Goal: Task Accomplishment & Management: Complete application form

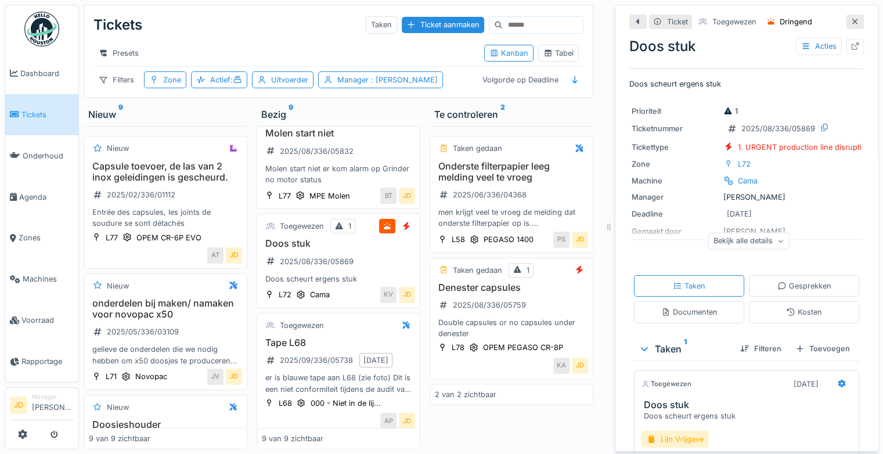
click at [846, 15] on div at bounding box center [854, 22] width 17 height 15
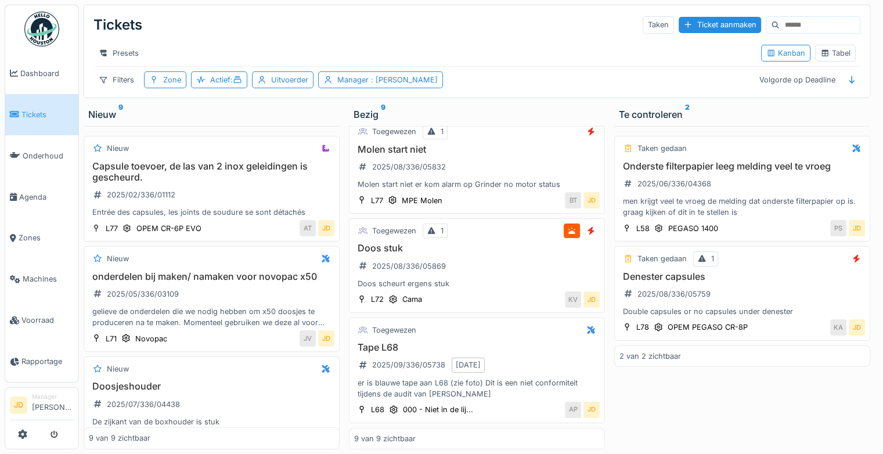
scroll to position [639, 0]
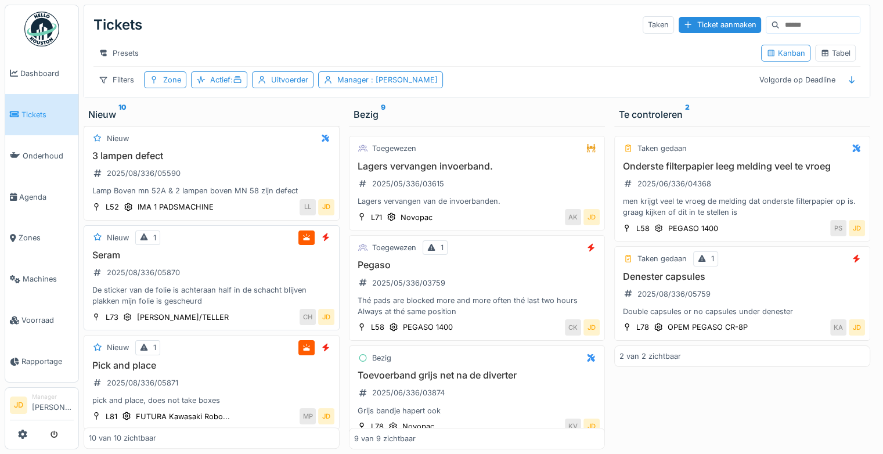
scroll to position [778, 0]
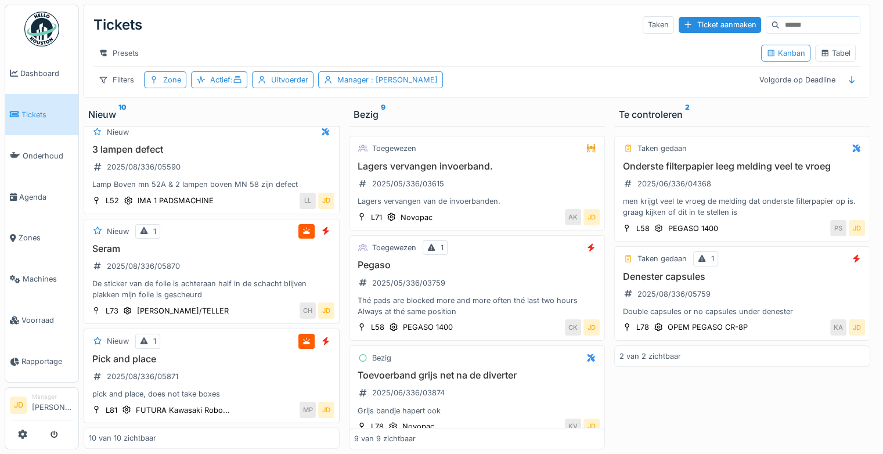
click at [241, 334] on div "Nieuw 1" at bounding box center [212, 341] width 246 height 15
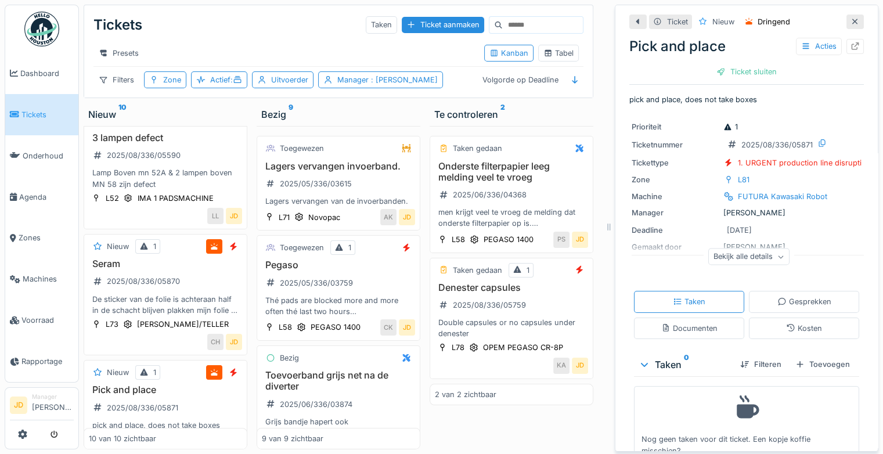
scroll to position [9, 0]
click at [792, 356] on div "Toevoegen" at bounding box center [823, 364] width 64 height 16
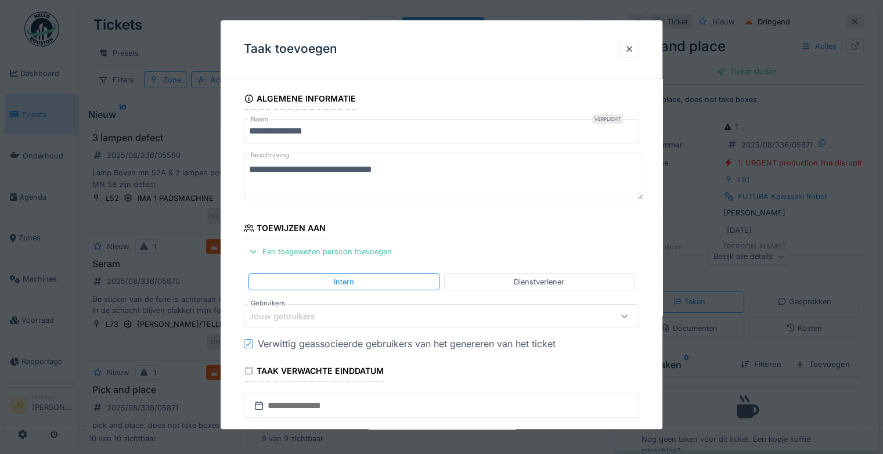
click at [284, 313] on div "Jouw gebruikers" at bounding box center [290, 316] width 82 height 13
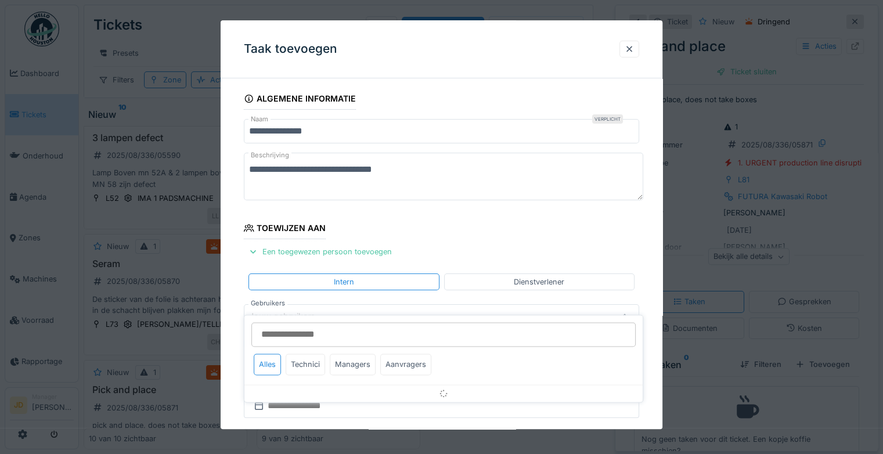
scroll to position [91, 0]
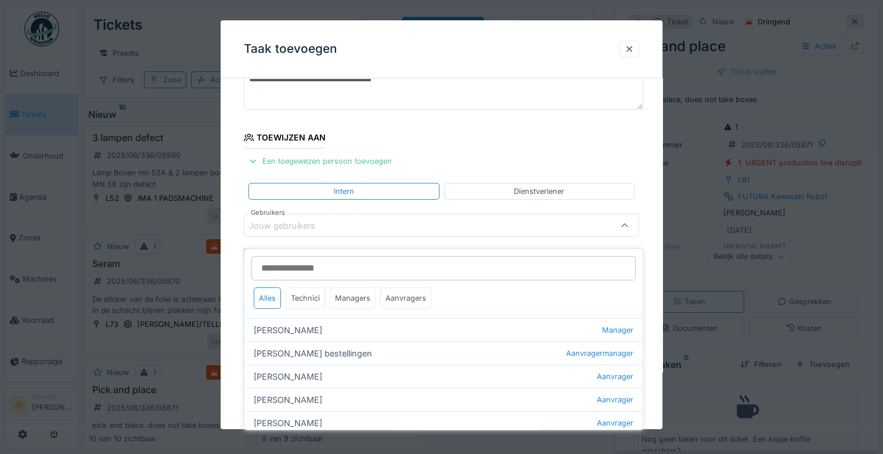
click at [301, 262] on input "Gebruikers" at bounding box center [443, 268] width 384 height 24
click at [297, 289] on div "Technici" at bounding box center [305, 297] width 39 height 21
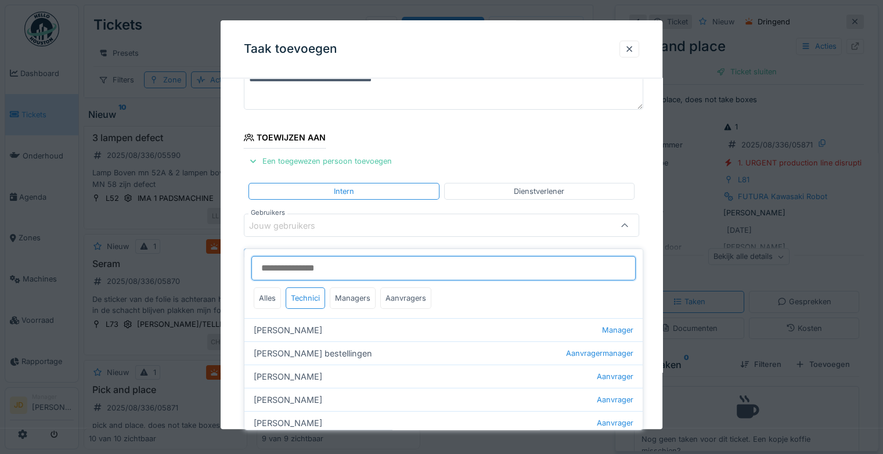
click at [300, 262] on input "Gebruikers" at bounding box center [443, 268] width 384 height 24
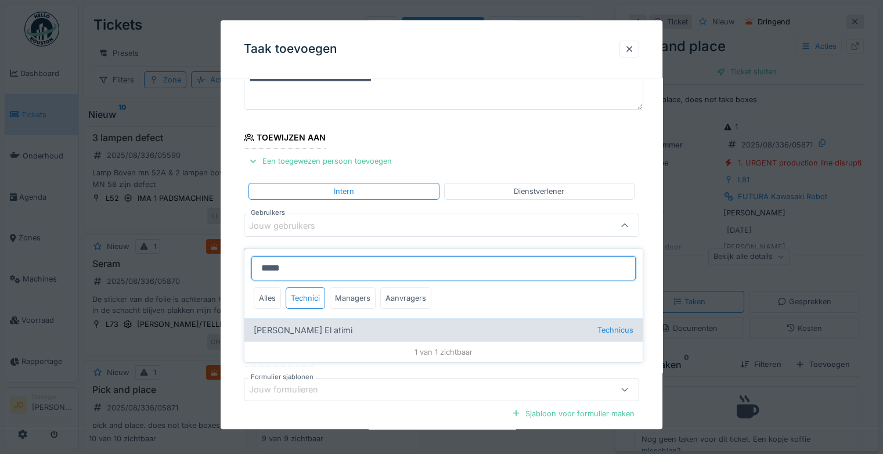
type input "*****"
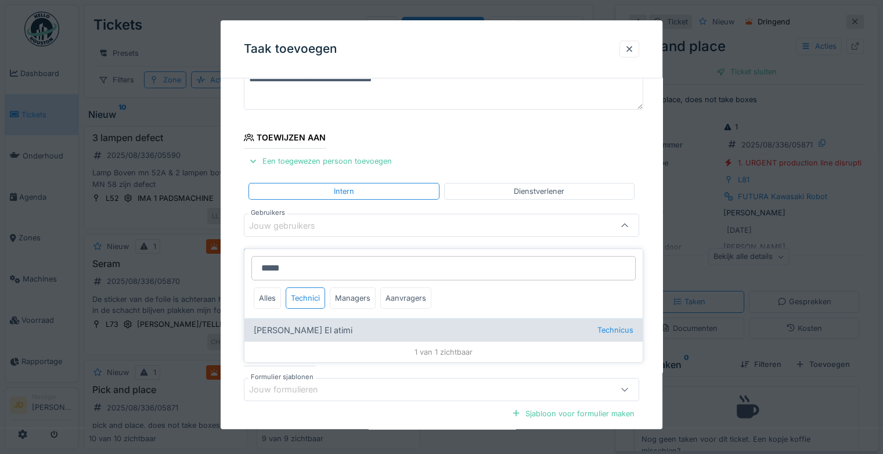
click at [301, 329] on div "[PERSON_NAME] El atimi Technicus" at bounding box center [443, 329] width 398 height 23
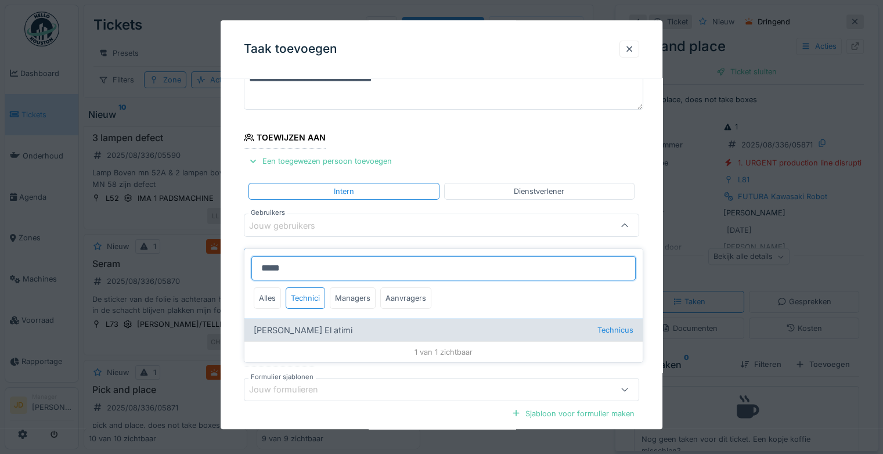
type input "****"
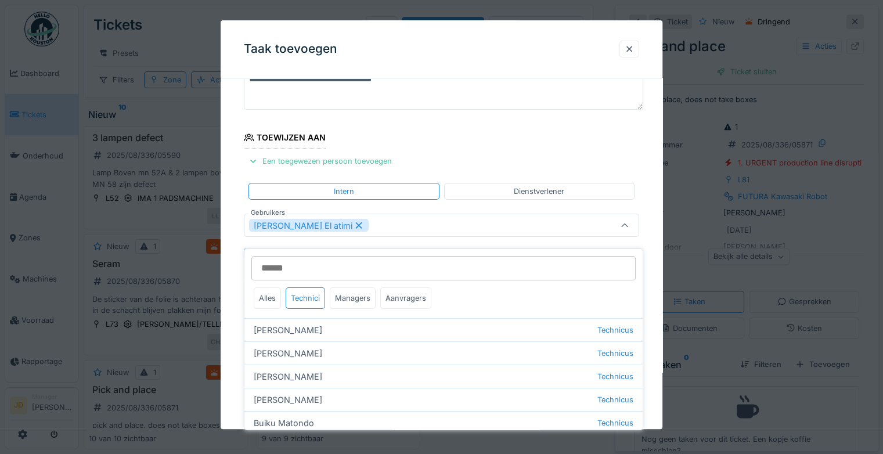
click at [627, 224] on icon at bounding box center [624, 226] width 9 height 8
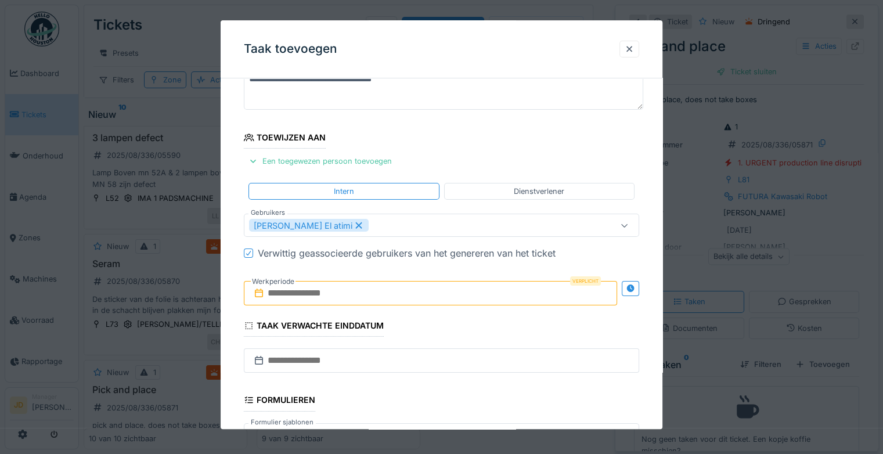
click at [327, 293] on input "text" at bounding box center [430, 294] width 373 height 24
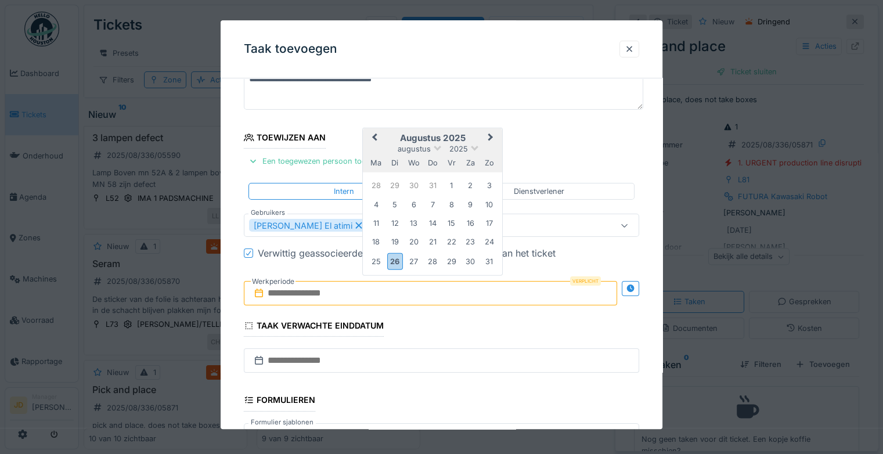
click at [467, 139] on h2 "augustus 2025" at bounding box center [432, 138] width 139 height 10
click at [400, 258] on div "26" at bounding box center [395, 261] width 16 height 17
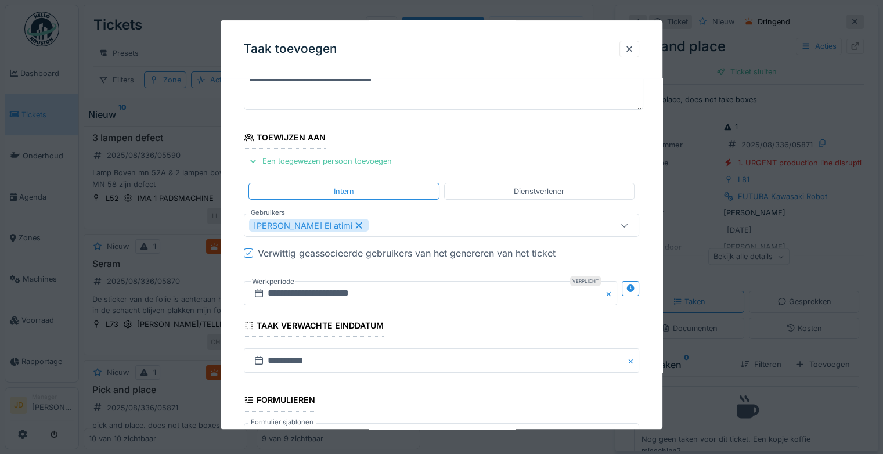
scroll to position [251, 0]
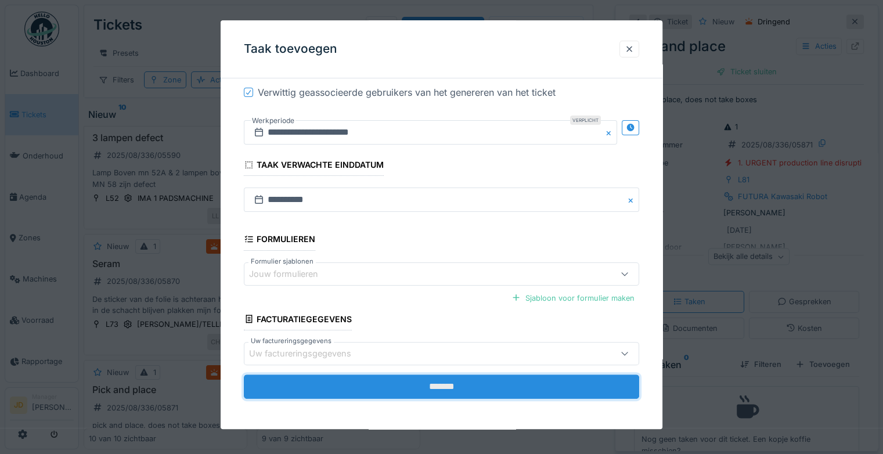
click at [414, 380] on input "*******" at bounding box center [441, 386] width 395 height 24
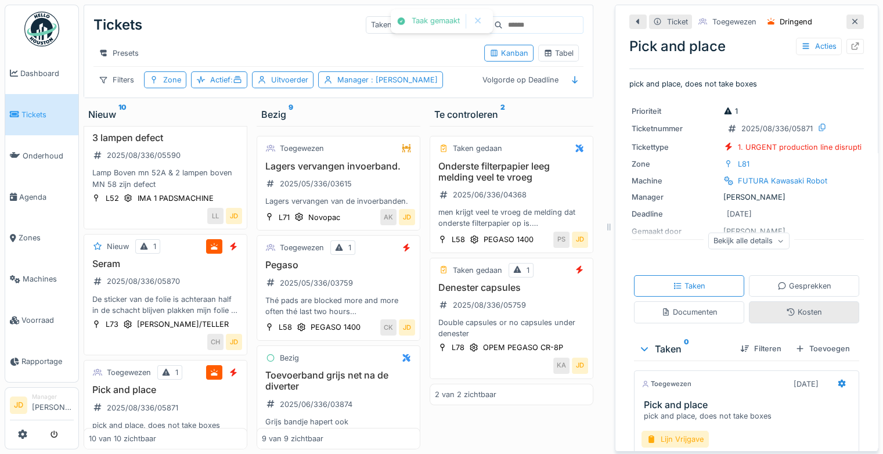
scroll to position [77, 0]
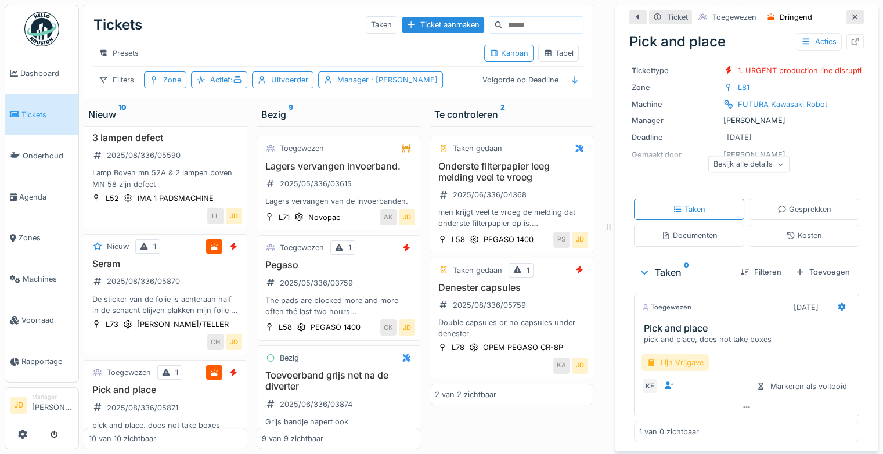
click at [670, 357] on div "Lijn Vrijgave" at bounding box center [675, 362] width 67 height 17
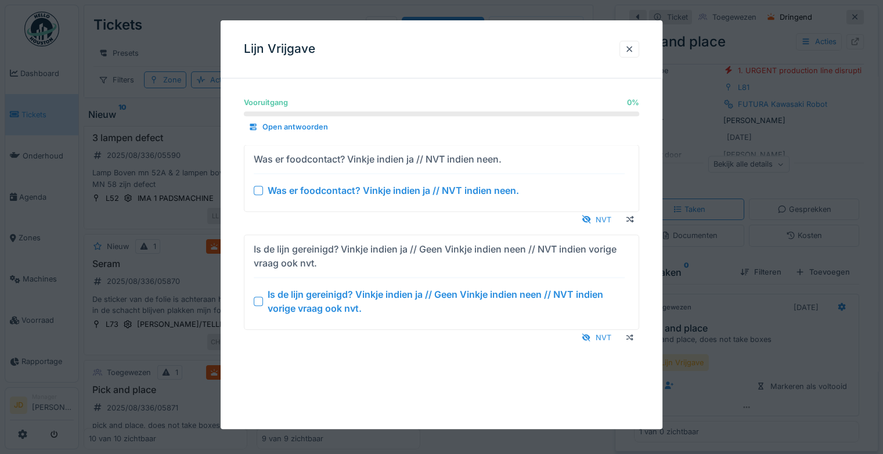
click at [257, 302] on div at bounding box center [258, 301] width 9 height 9
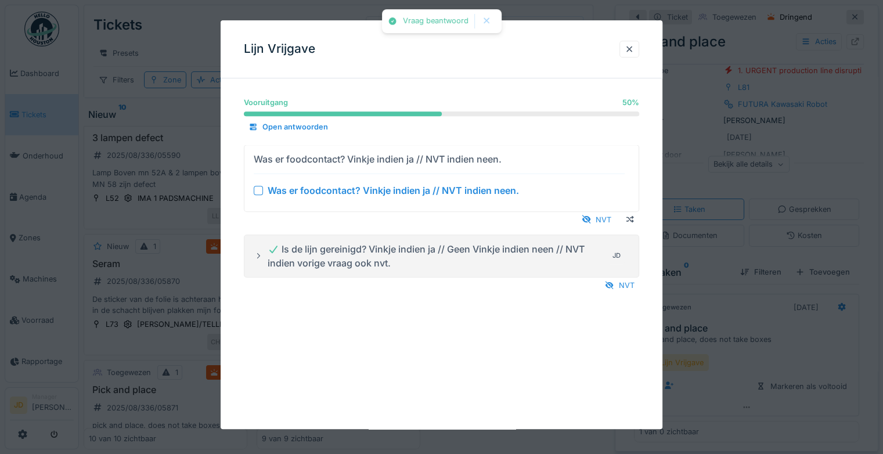
click at [258, 192] on div at bounding box center [258, 190] width 9 height 9
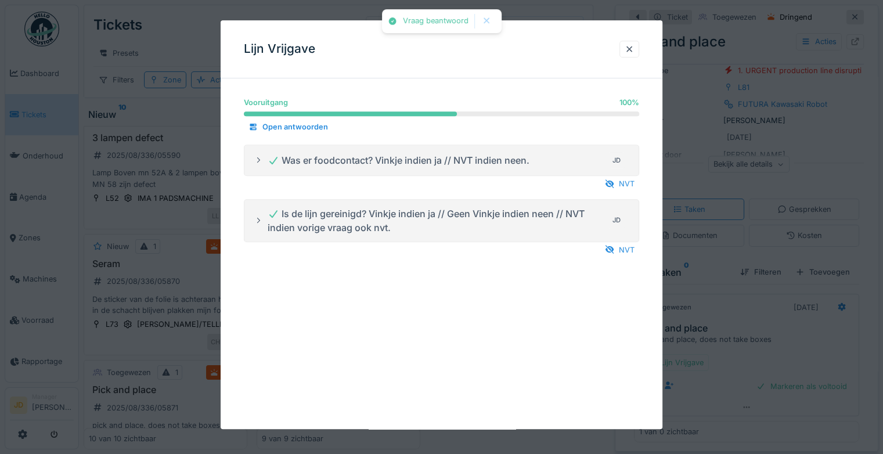
click at [714, 307] on div at bounding box center [441, 227] width 883 height 454
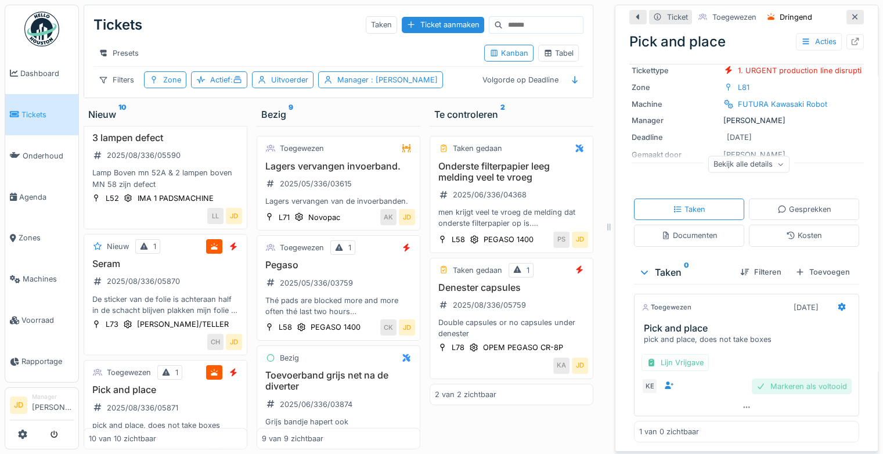
click at [773, 379] on div "Markeren als voltooid" at bounding box center [802, 387] width 100 height 16
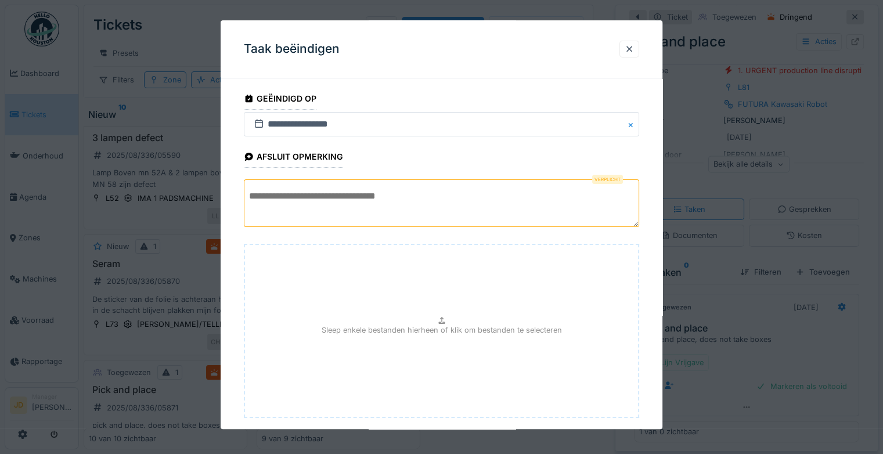
click at [465, 204] on textarea at bounding box center [441, 203] width 395 height 48
type textarea "*"
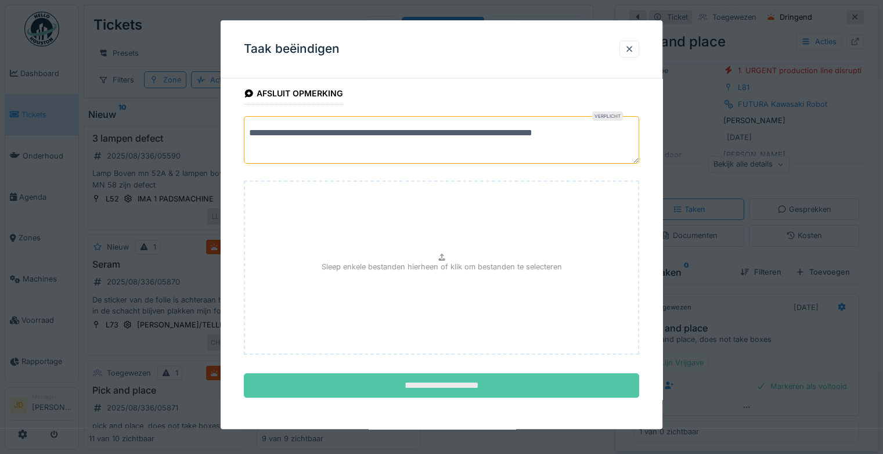
type textarea "**********"
click at [427, 374] on input "**********" at bounding box center [441, 386] width 395 height 24
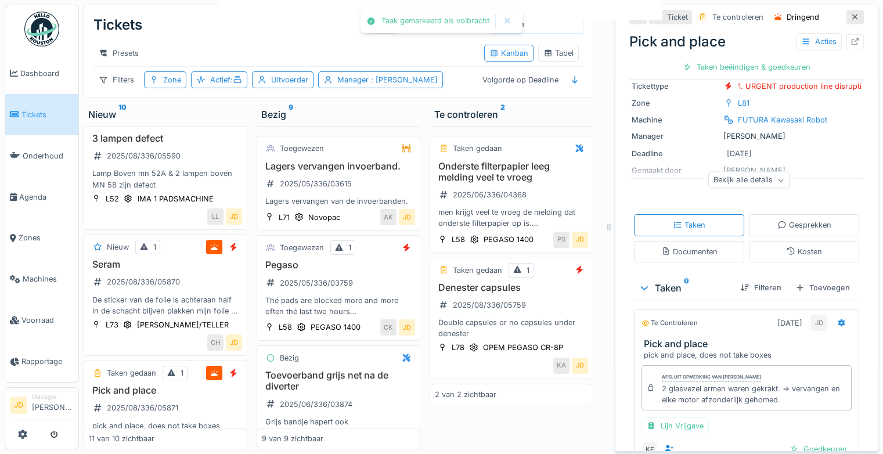
scroll to position [92, 0]
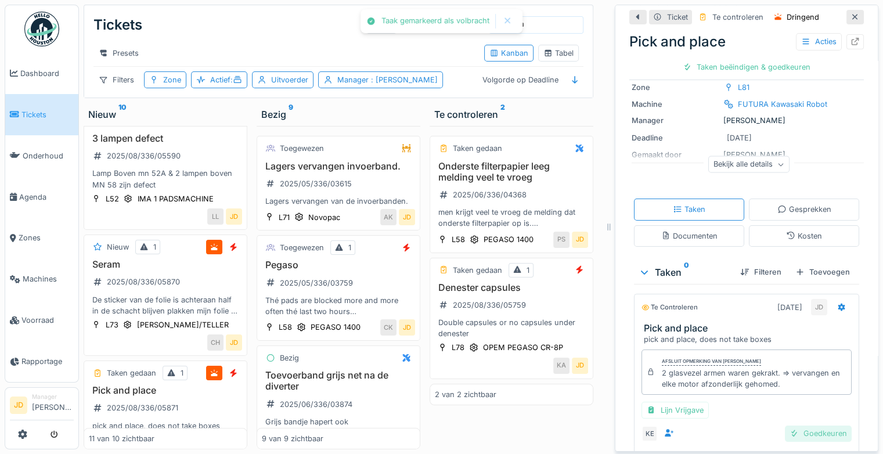
click at [790, 428] on div at bounding box center [794, 433] width 9 height 11
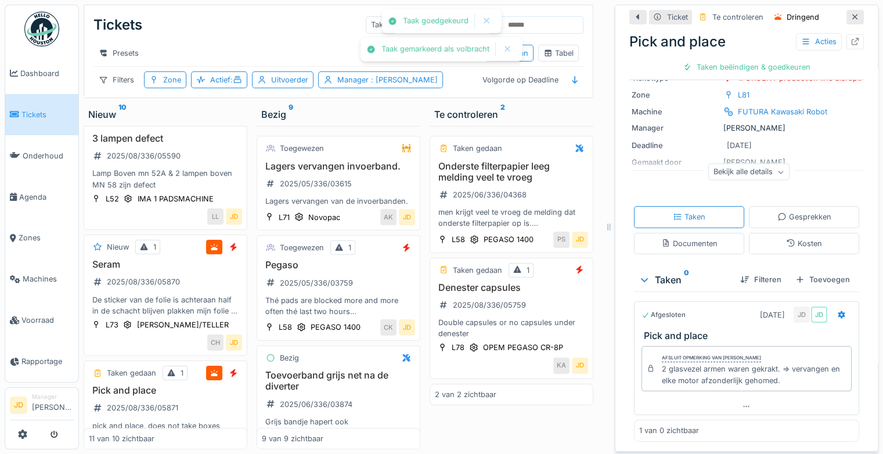
scroll to position [84, 0]
click at [744, 60] on div "Ticket sluiten" at bounding box center [747, 67] width 70 height 16
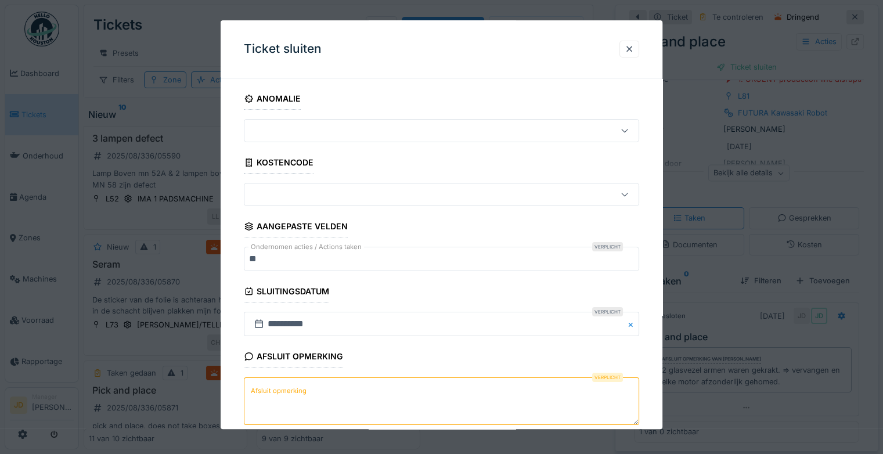
click at [272, 393] on label "Afsluit opmerking" at bounding box center [278, 391] width 60 height 15
click at [272, 393] on textarea "Afsluit opmerking" at bounding box center [441, 401] width 395 height 48
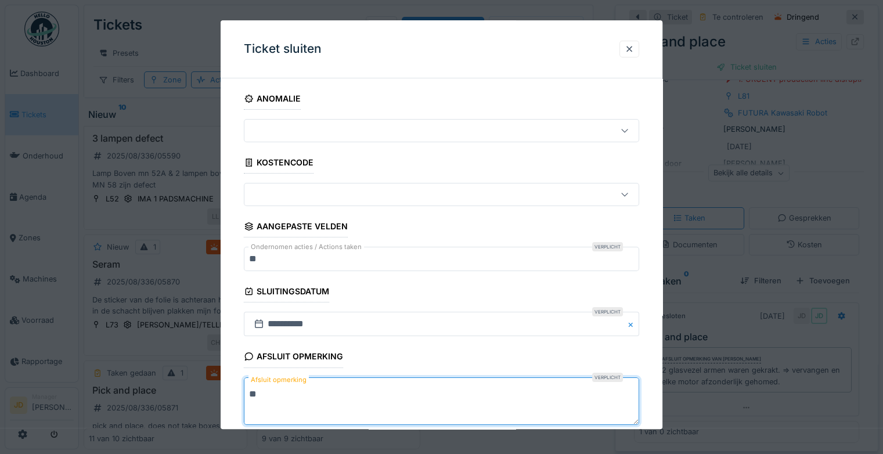
scroll to position [63, 0]
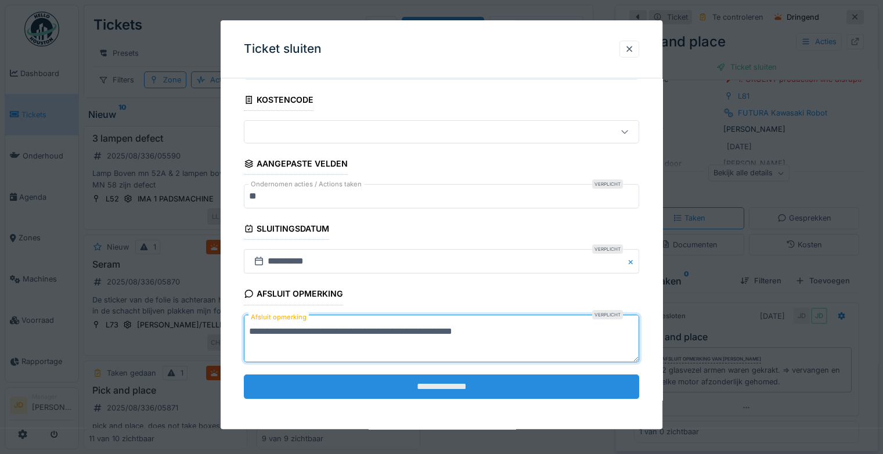
type textarea "**********"
click at [419, 374] on input "**********" at bounding box center [441, 386] width 395 height 24
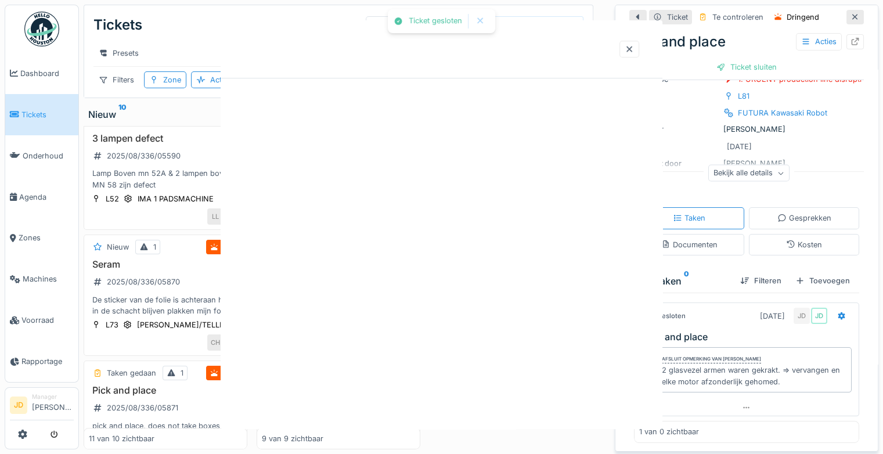
scroll to position [0, 0]
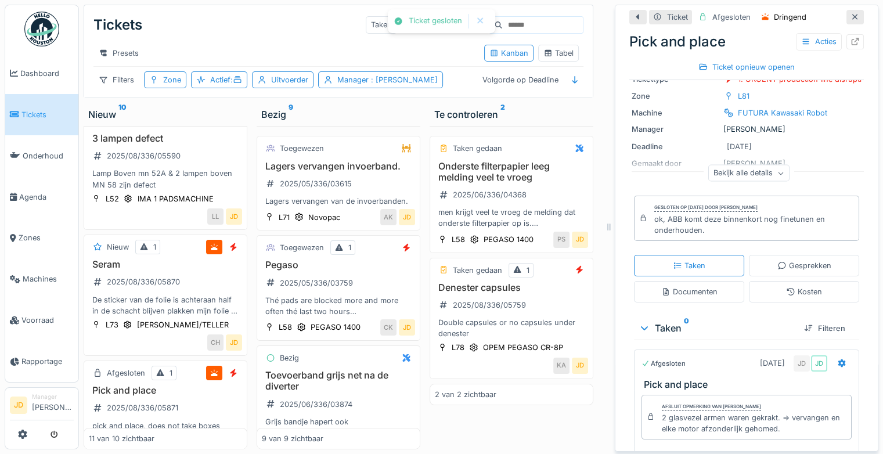
click at [851, 13] on div at bounding box center [855, 17] width 9 height 11
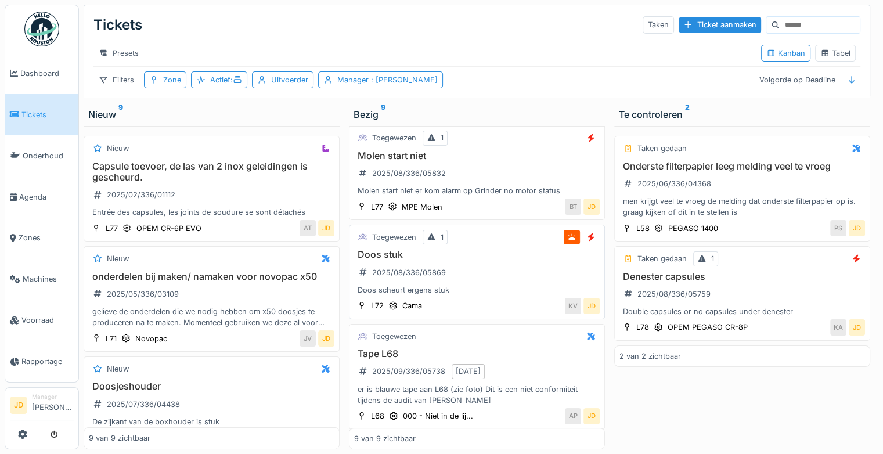
scroll to position [646, 0]
